Goal: Check status: Check status

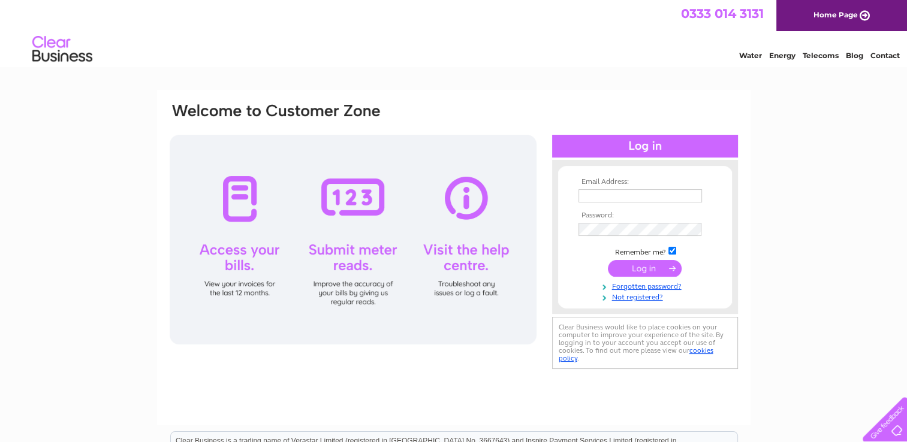
type input "lisa.mccull@btinternet.com"
click at [653, 271] on input "submit" at bounding box center [645, 268] width 74 height 17
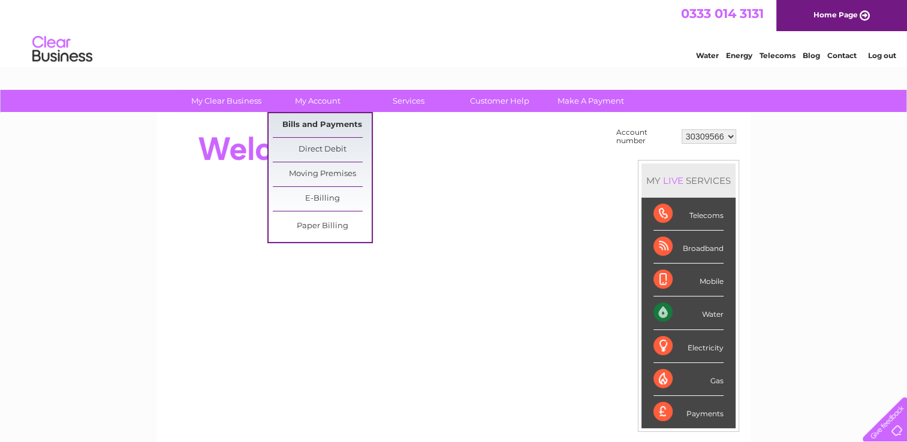
click at [312, 121] on link "Bills and Payments" at bounding box center [322, 125] width 99 height 24
